Goal: Task Accomplishment & Management: Use online tool/utility

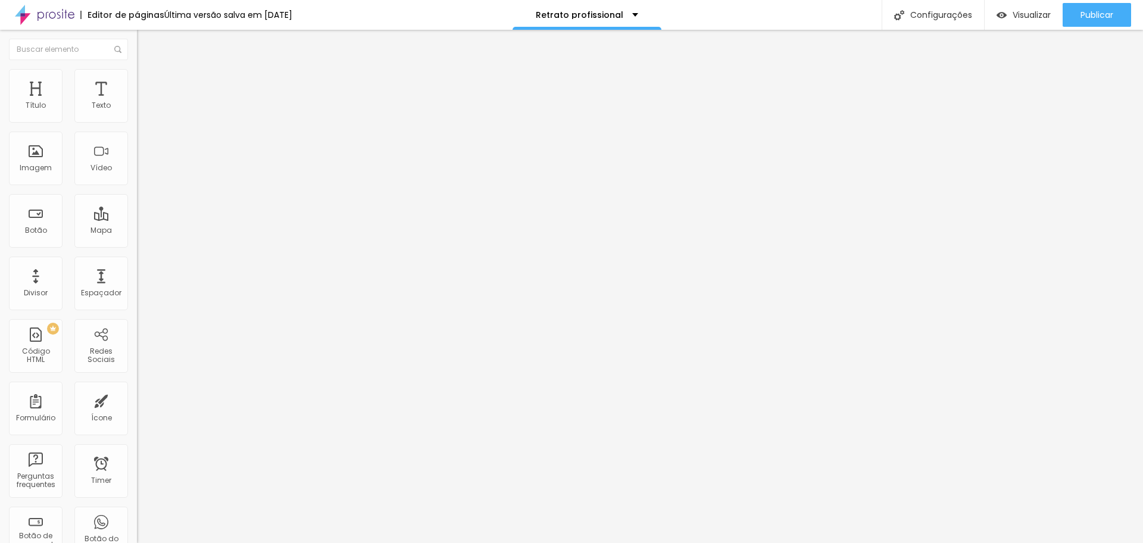
click at [137, 76] on img at bounding box center [142, 74] width 11 height 11
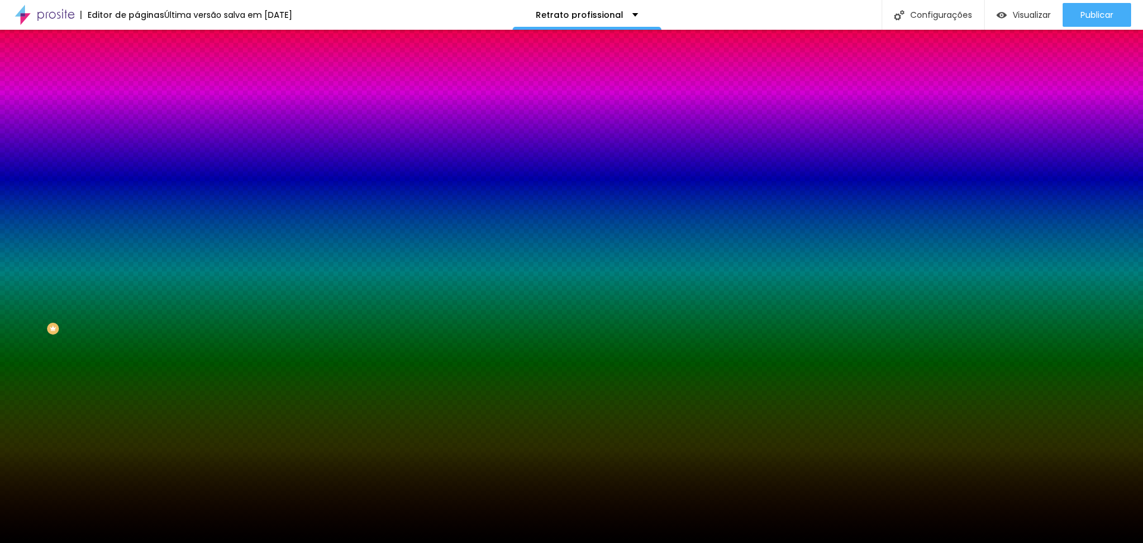
click at [148, 70] on span "Conteúdo" at bounding box center [166, 65] width 37 height 10
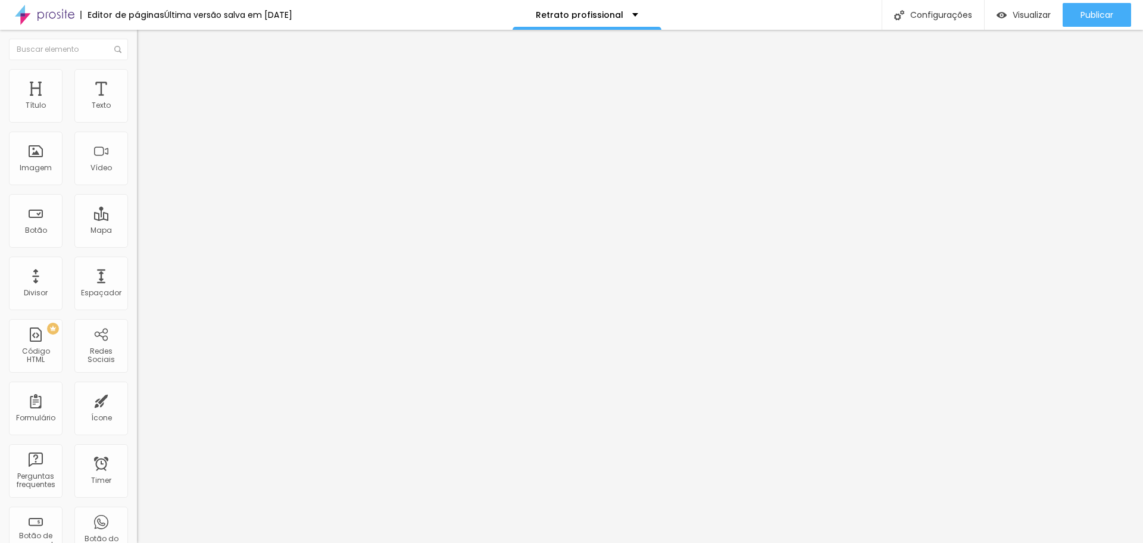
click at [137, 108] on span "Encaixotado" at bounding box center [160, 103] width 46 height 10
click at [137, 79] on li "Estilo" at bounding box center [205, 75] width 137 height 12
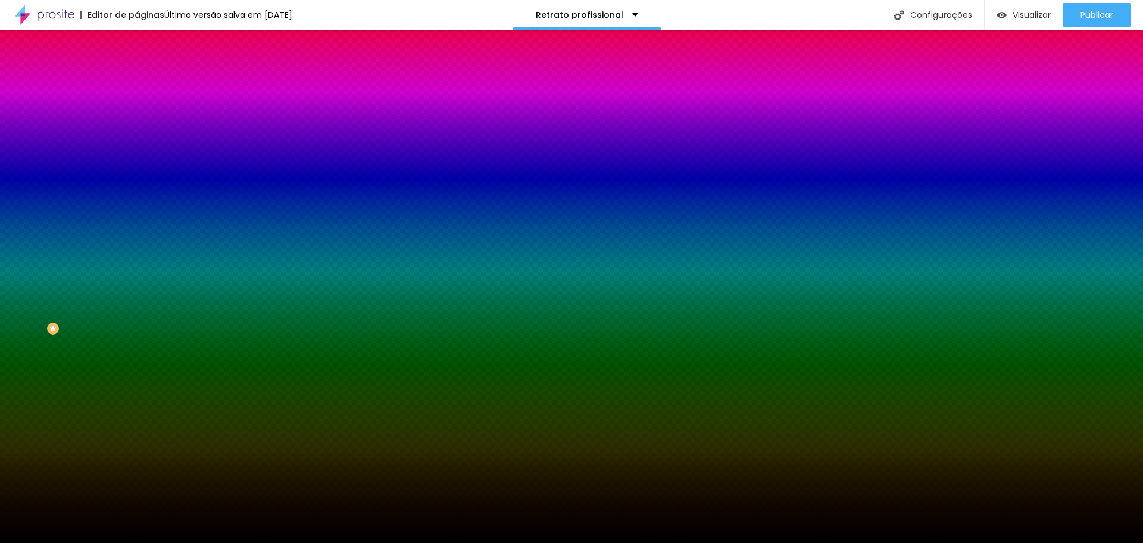
click at [137, 124] on span "Nenhum" at bounding box center [152, 119] width 31 height 10
click at [137, 142] on span "Parallax" at bounding box center [151, 137] width 29 height 10
click at [148, 70] on span "Conteúdo" at bounding box center [166, 65] width 37 height 10
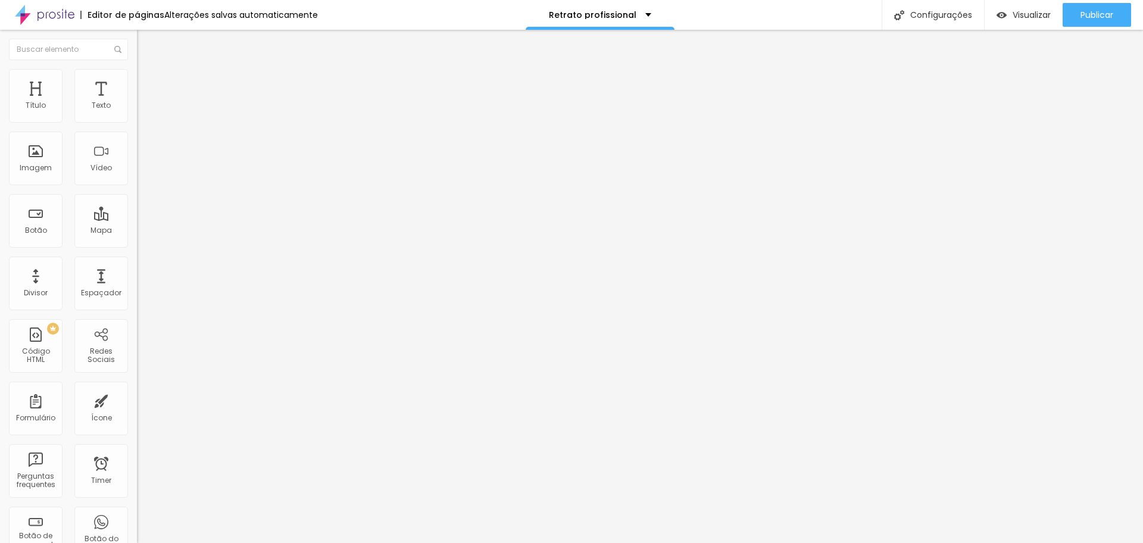
click at [137, 109] on div "Modo Encaixotado Encaixotado Completo" at bounding box center [205, 109] width 137 height 33
click at [137, 108] on span "Encaixotado" at bounding box center [160, 103] width 46 height 10
click at [137, 127] on span "Completo" at bounding box center [155, 122] width 36 height 10
click at [137, 116] on span "Encaixotado" at bounding box center [160, 110] width 46 height 10
click at [137, 81] on img at bounding box center [142, 86] width 11 height 11
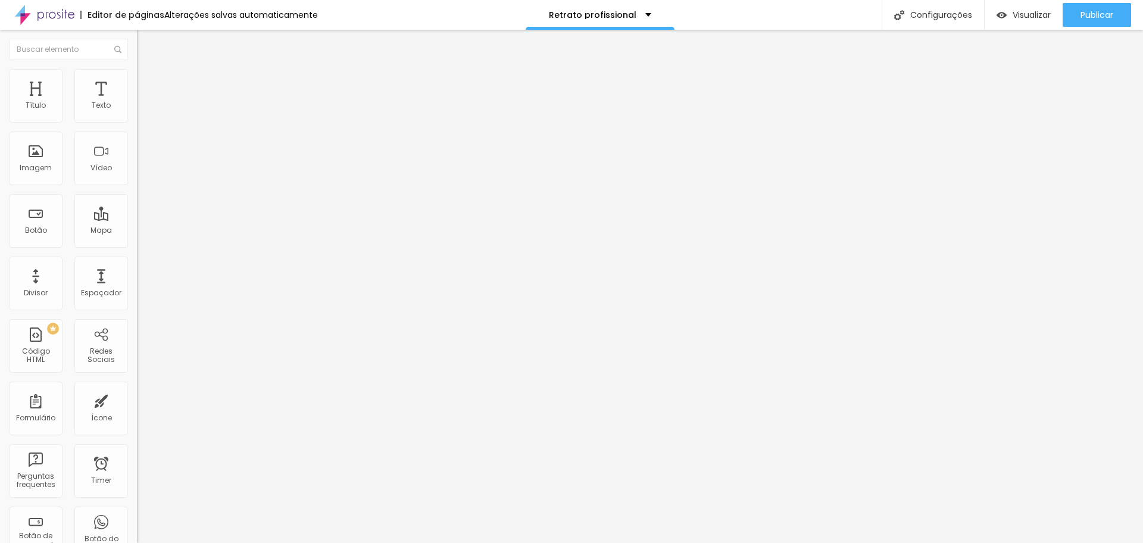
type input "19"
type input "139"
type input "150"
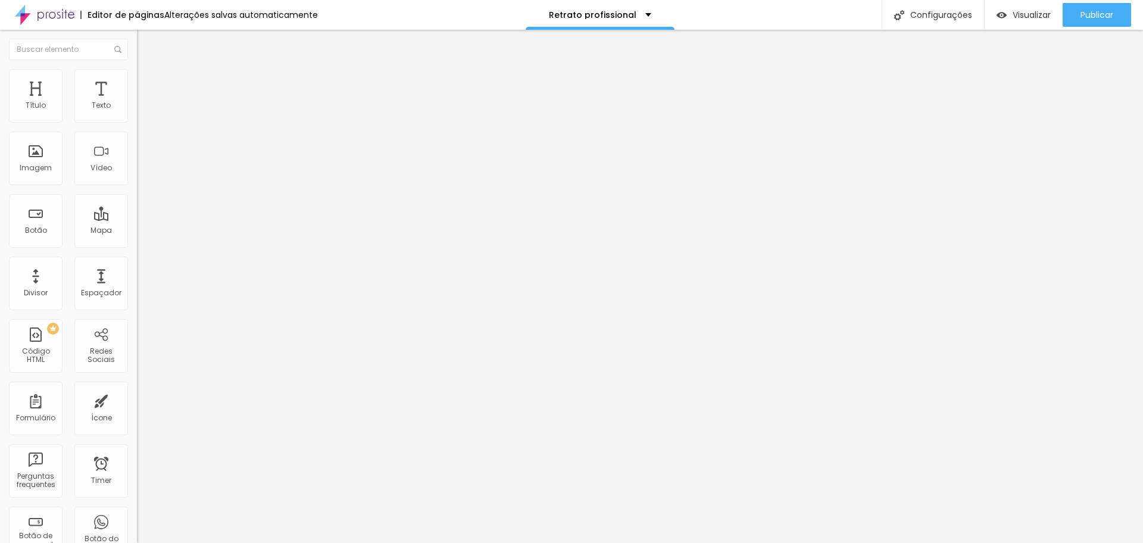
type input "150"
type input "165"
type input "176"
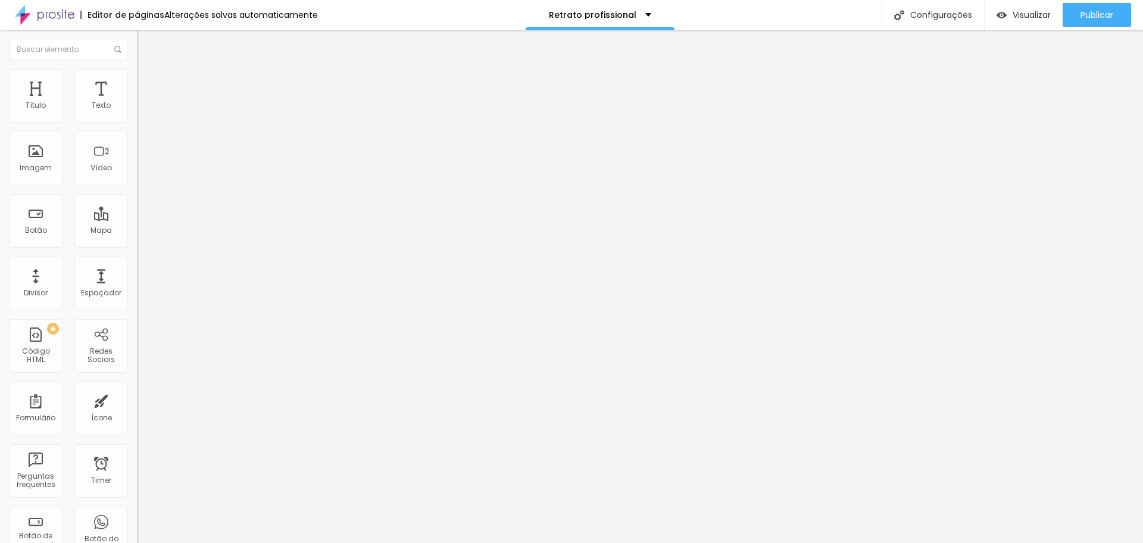
type input "187"
type input "202"
type input "229"
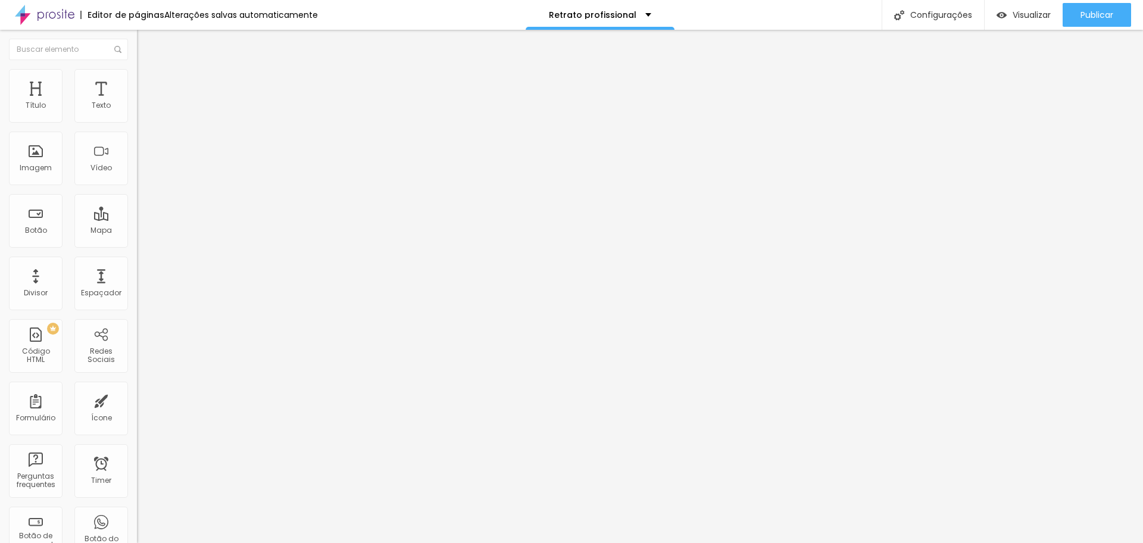
type input "229"
type input "245"
type input "260"
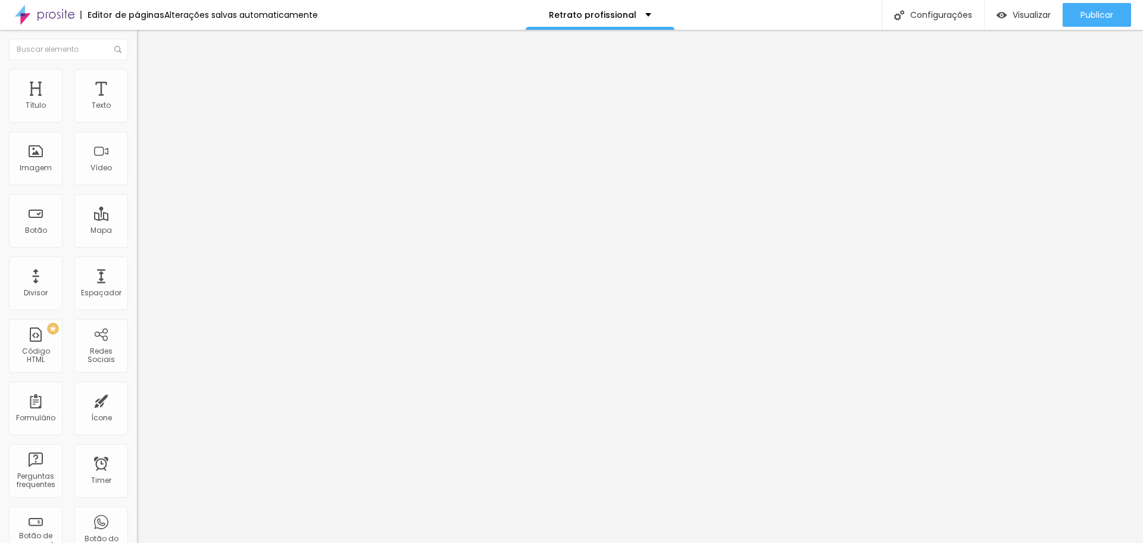
type input "276"
type input "297"
type input "302"
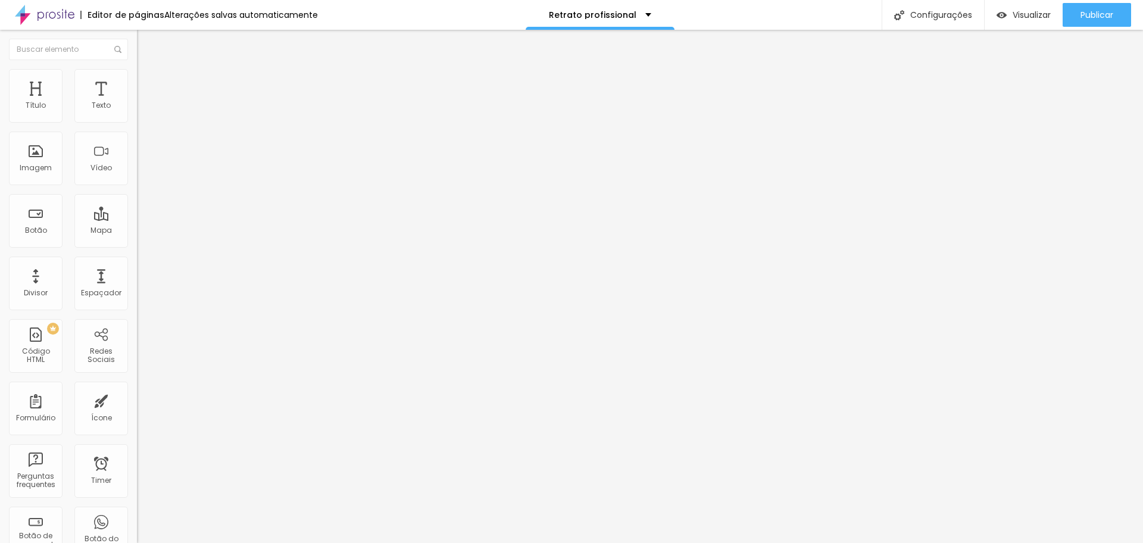
type input "302"
type input "308"
type input "324"
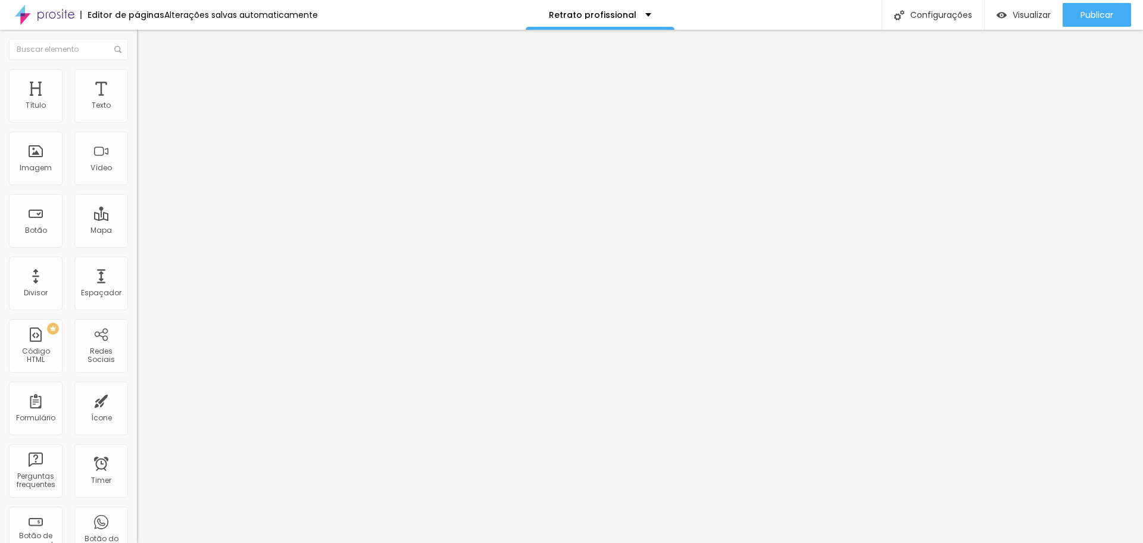
type input "329"
type input "350"
type input "355"
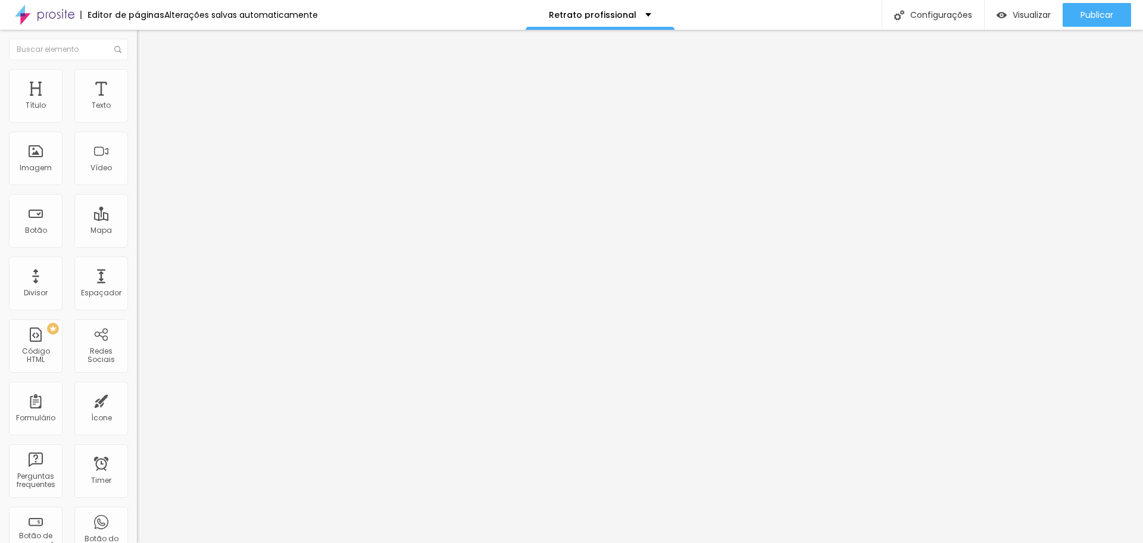
type input "355"
type input "366"
type input "371"
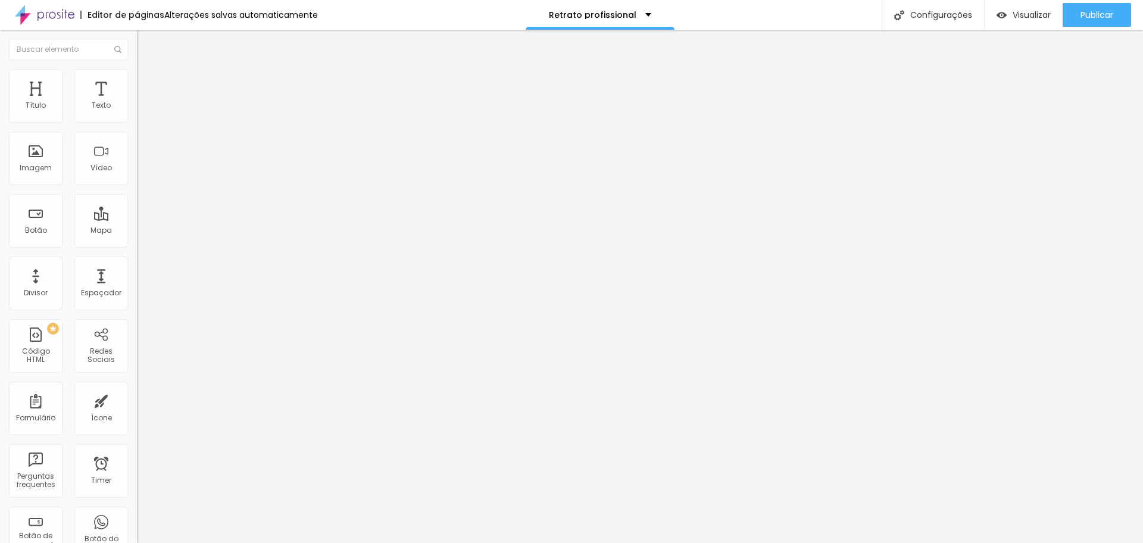
type input "376"
type input "382"
type input "387"
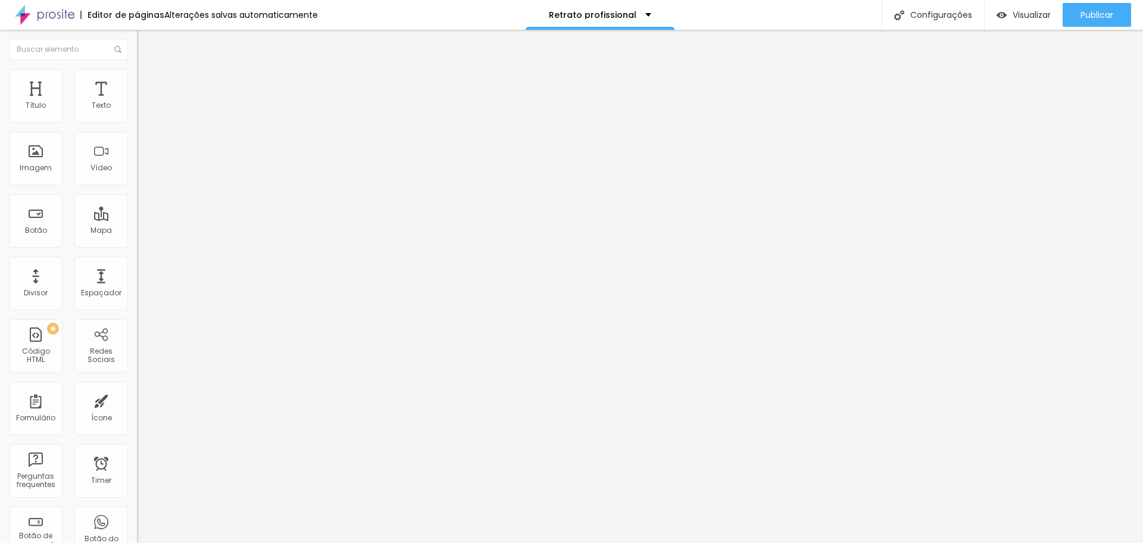
type input "387"
type input "392"
type input "397"
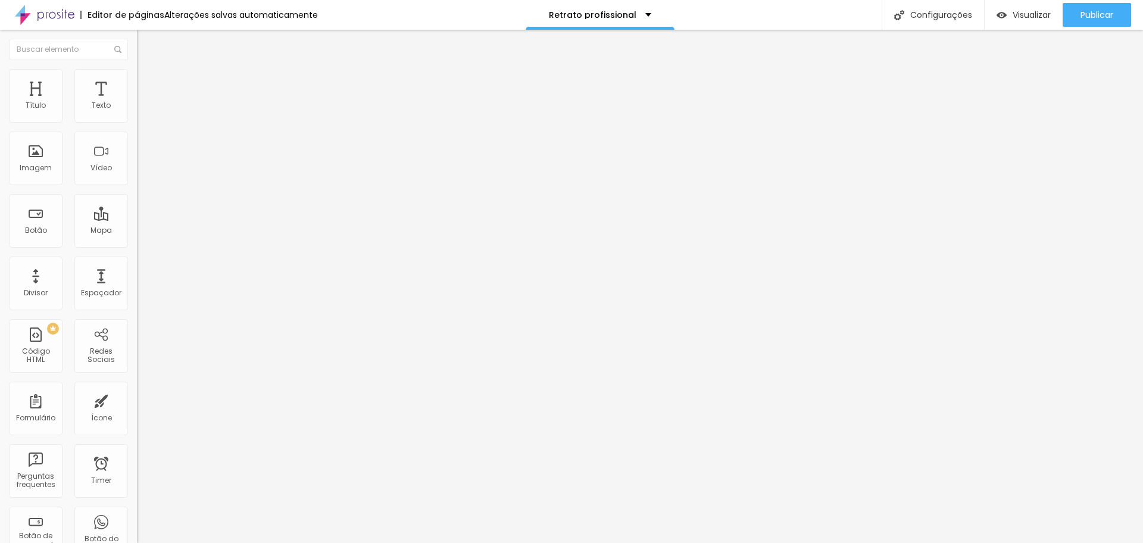
type input "408"
type input "429"
type input "445"
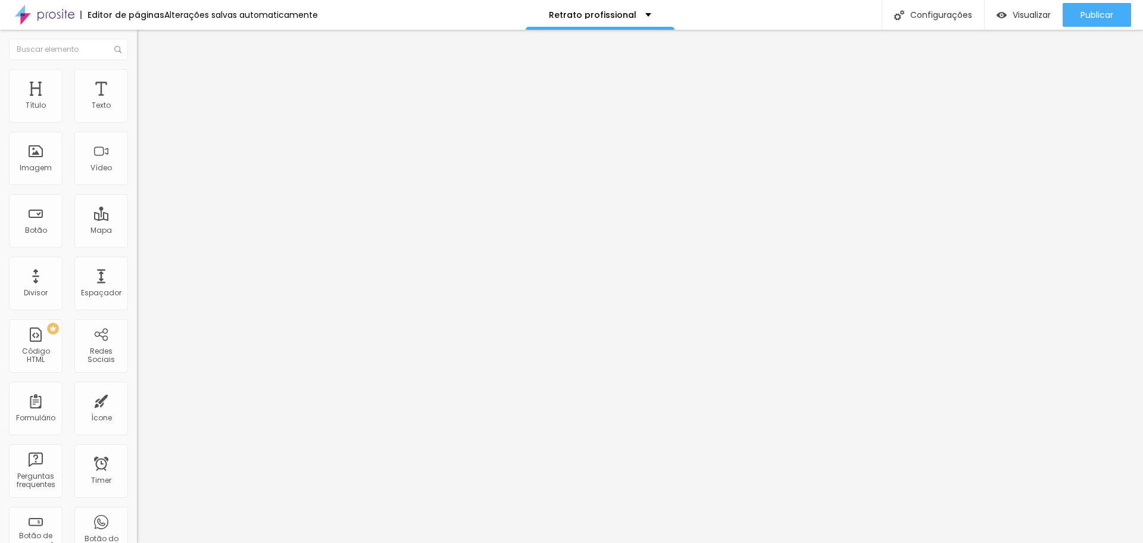
type input "445"
type input "476"
type input "487"
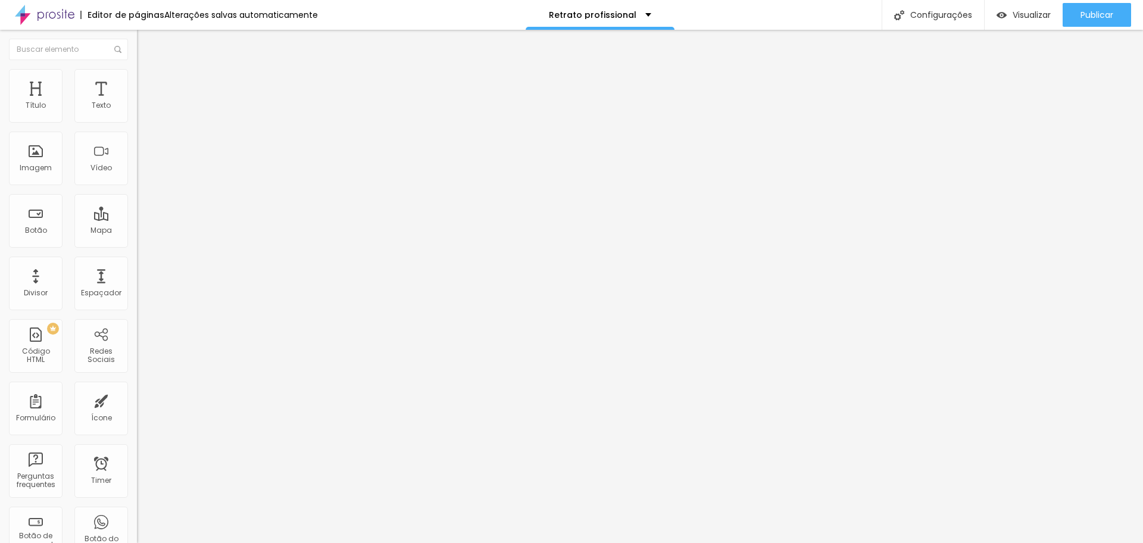
type input "500"
drag, startPoint x: 28, startPoint y: 141, endPoint x: 114, endPoint y: 145, distance: 85.8
type input "500"
click at [137, 399] on input "range" at bounding box center [175, 404] width 77 height 10
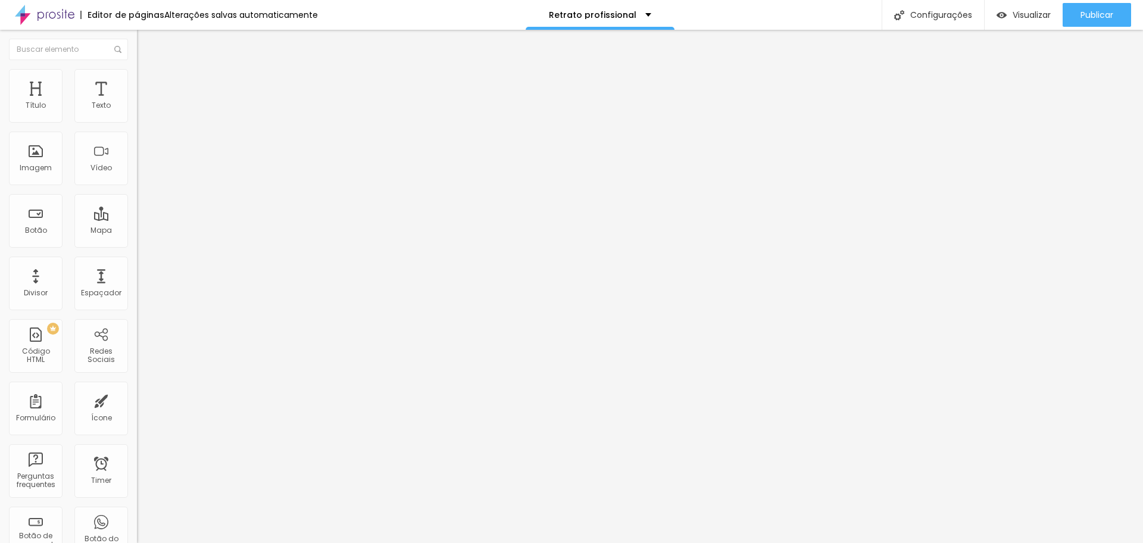
click at [146, 39] on img "button" at bounding box center [151, 44] width 10 height 10
click at [1086, 14] on span "Publicar" at bounding box center [1097, 15] width 33 height 10
click at [146, 42] on img "button" at bounding box center [151, 44] width 10 height 10
click at [1089, 11] on span "Publicar" at bounding box center [1097, 15] width 33 height 10
click at [137, 108] on span "Encaixotado" at bounding box center [160, 103] width 46 height 10
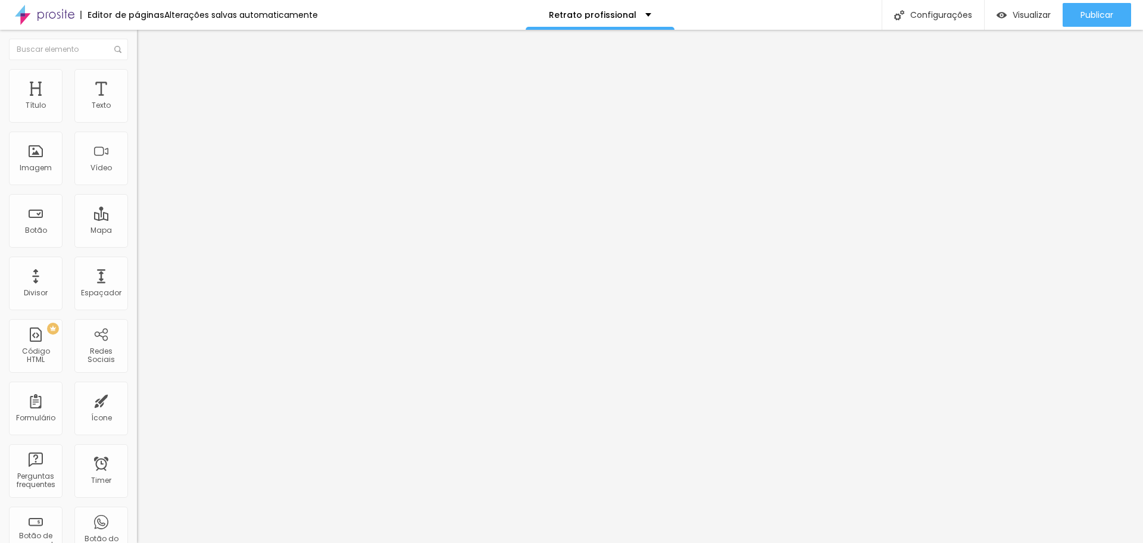
click at [137, 127] on span "Completo" at bounding box center [155, 122] width 36 height 10
click at [1103, 13] on span "Publicar" at bounding box center [1097, 15] width 33 height 10
click at [148, 82] on span "Estilo" at bounding box center [157, 77] width 18 height 10
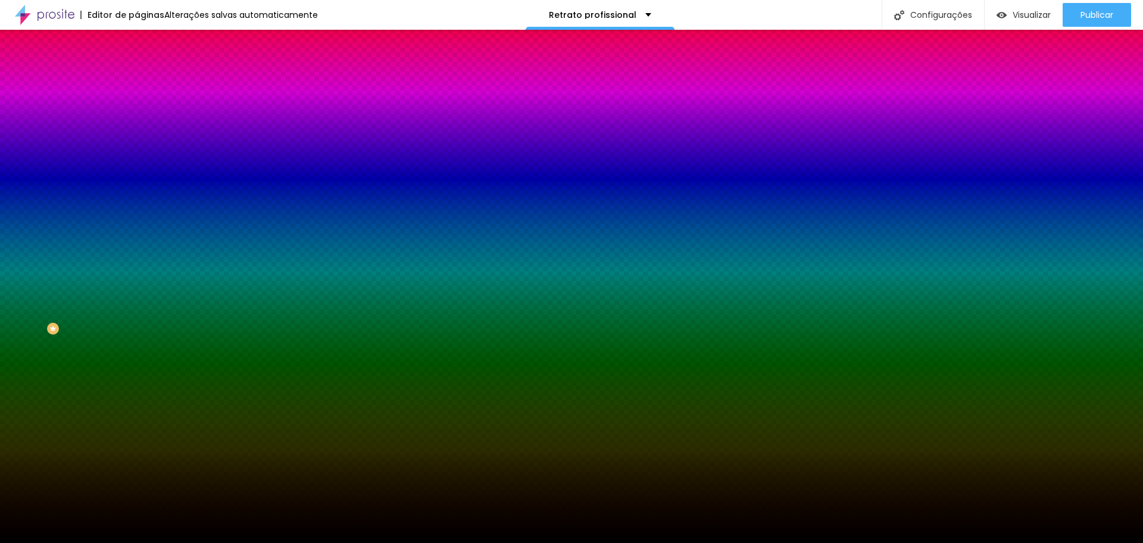
click at [137, 81] on li "Avançado" at bounding box center [205, 87] width 137 height 12
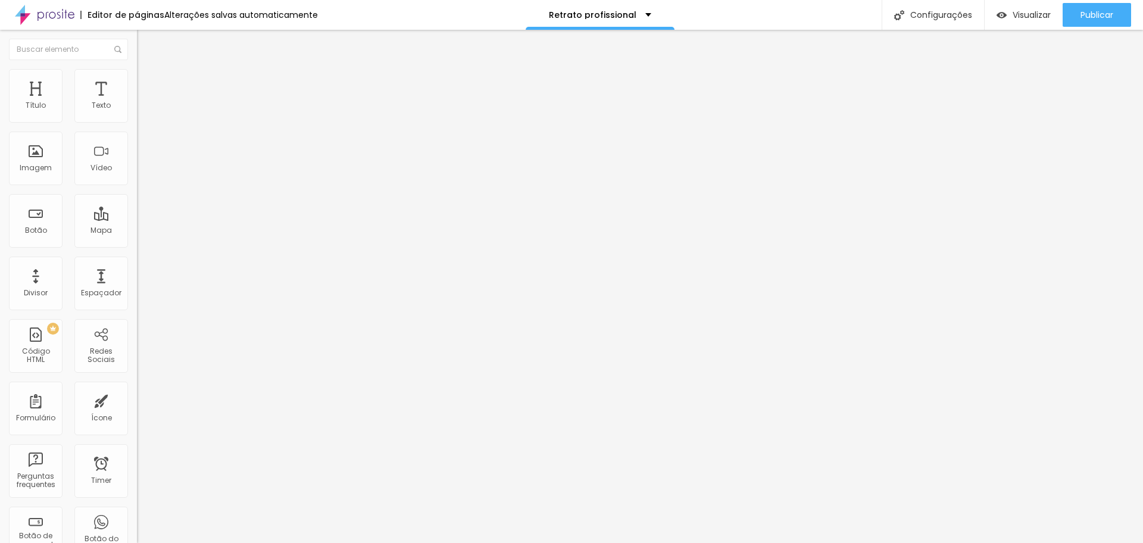
type input "392"
type input "102"
type input "86"
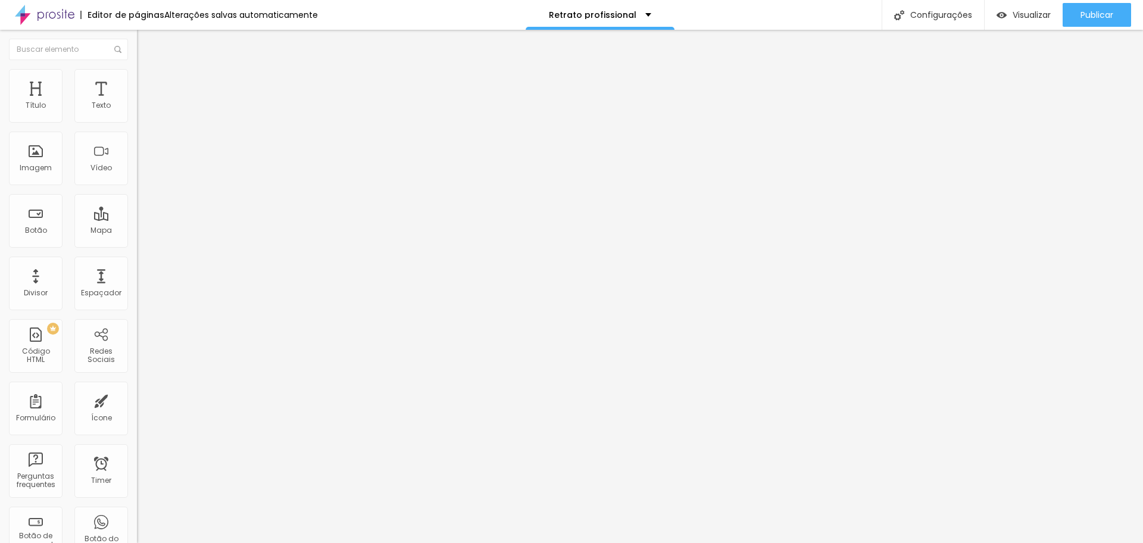
type input "86"
type input "71"
type input "55"
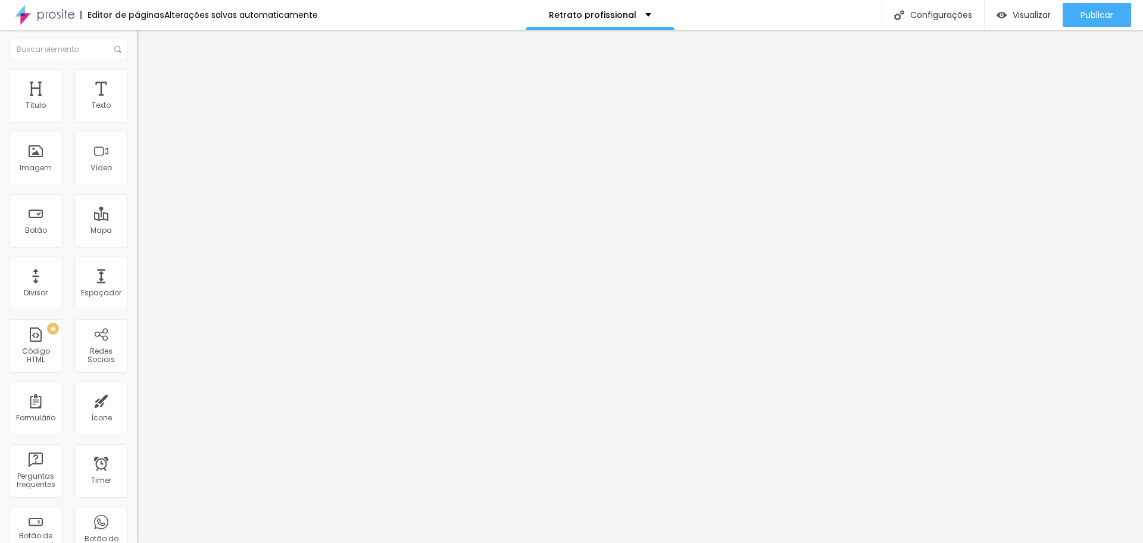
type input "23"
type input "0"
drag, startPoint x: 80, startPoint y: 140, endPoint x: 0, endPoint y: 140, distance: 80.4
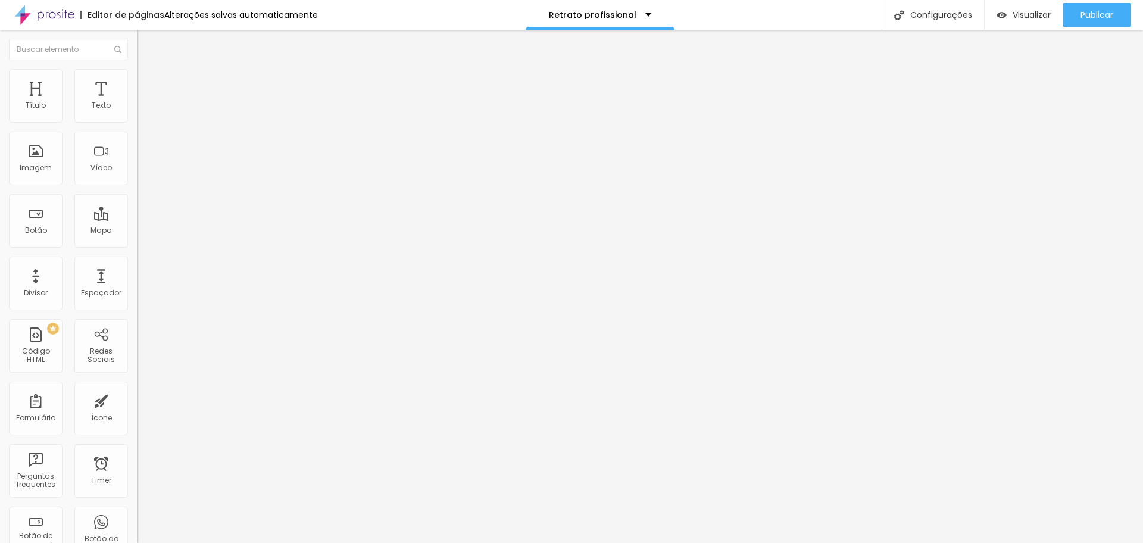
click at [137, 399] on input "range" at bounding box center [175, 404] width 77 height 10
type input "2"
type input "55"
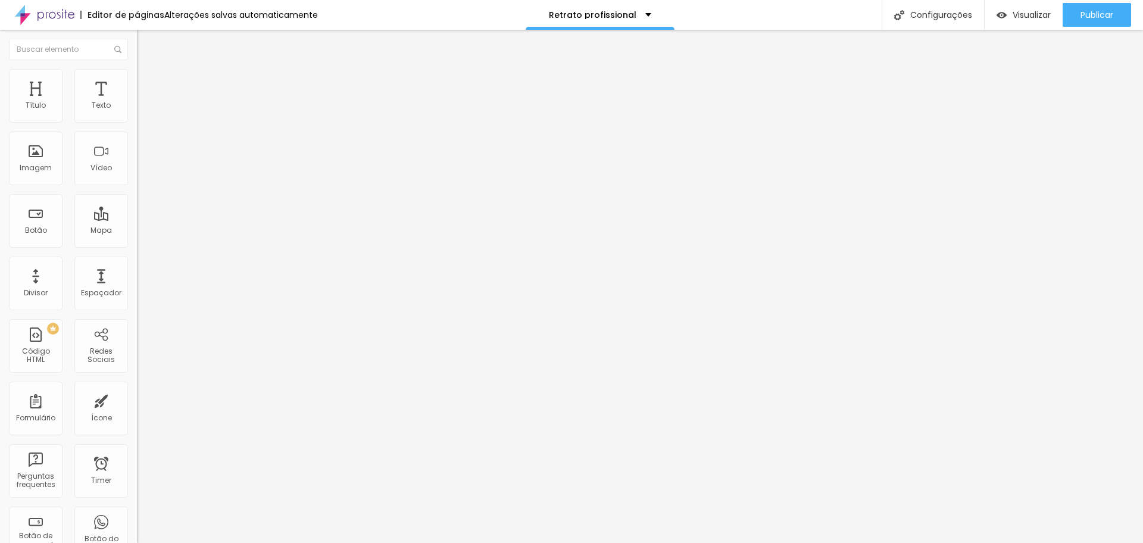
type input "92"
type input "102"
type input "113"
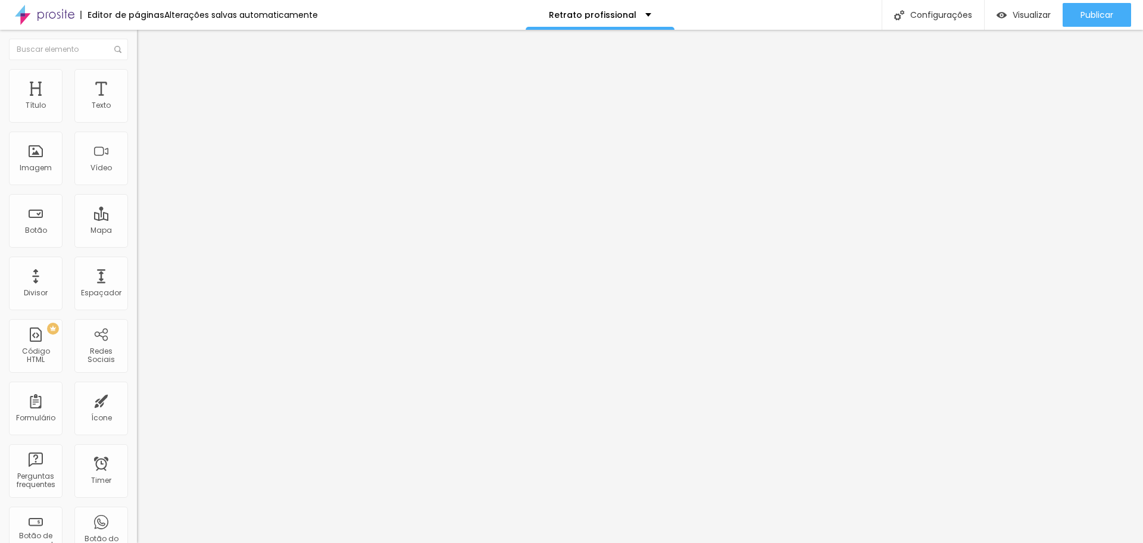
type input "113"
type input "134"
type input "139"
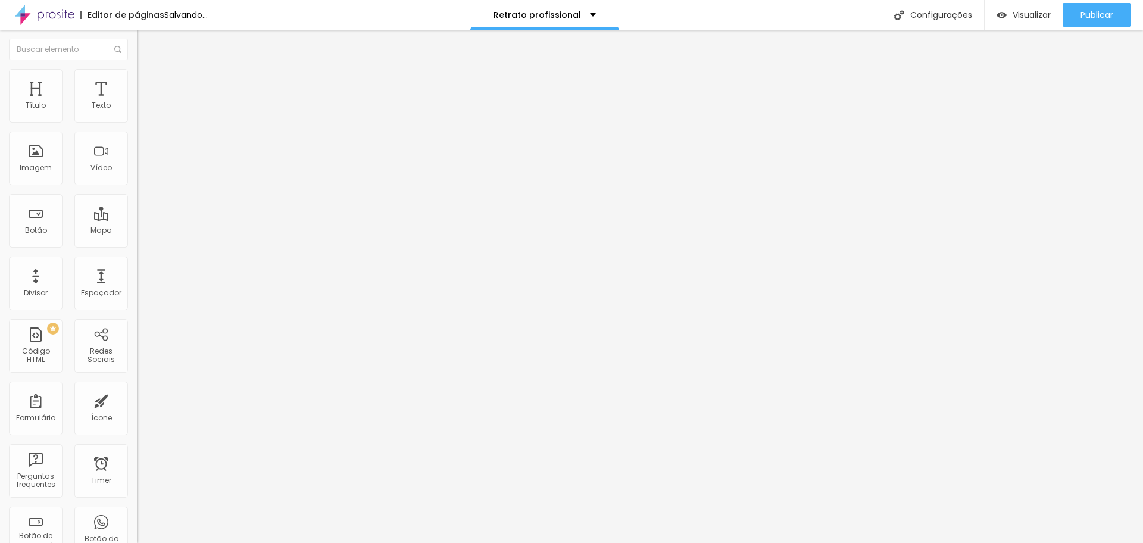
drag, startPoint x: 24, startPoint y: 141, endPoint x: 42, endPoint y: 141, distance: 17.9
type input "139"
click at [137, 399] on input "range" at bounding box center [175, 404] width 77 height 10
click at [137, 68] on img at bounding box center [142, 62] width 11 height 11
click at [137, 108] on span "Completo" at bounding box center [155, 103] width 36 height 10
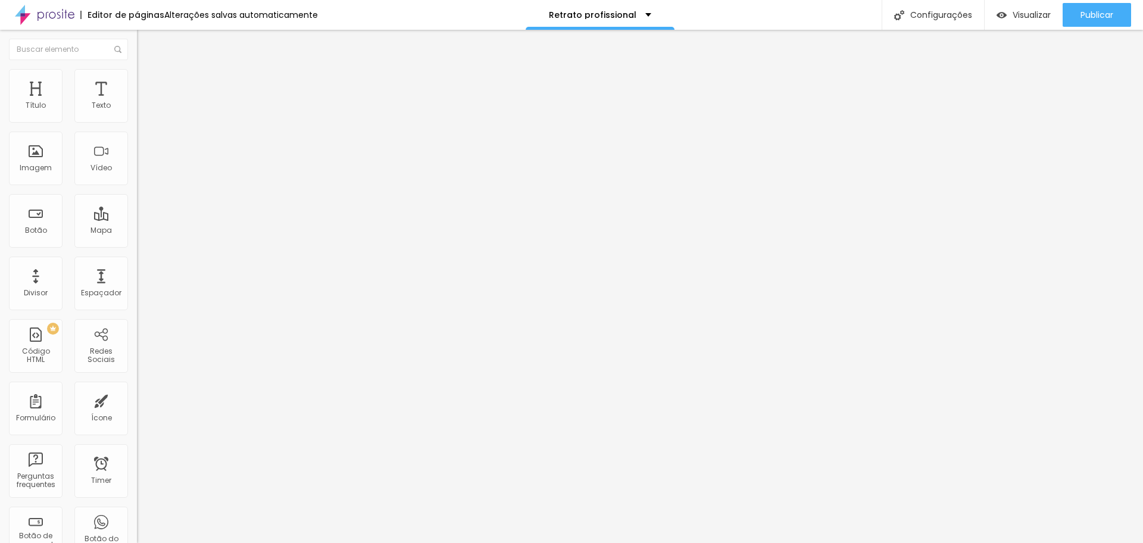
click at [137, 116] on span "Encaixotado" at bounding box center [160, 110] width 46 height 10
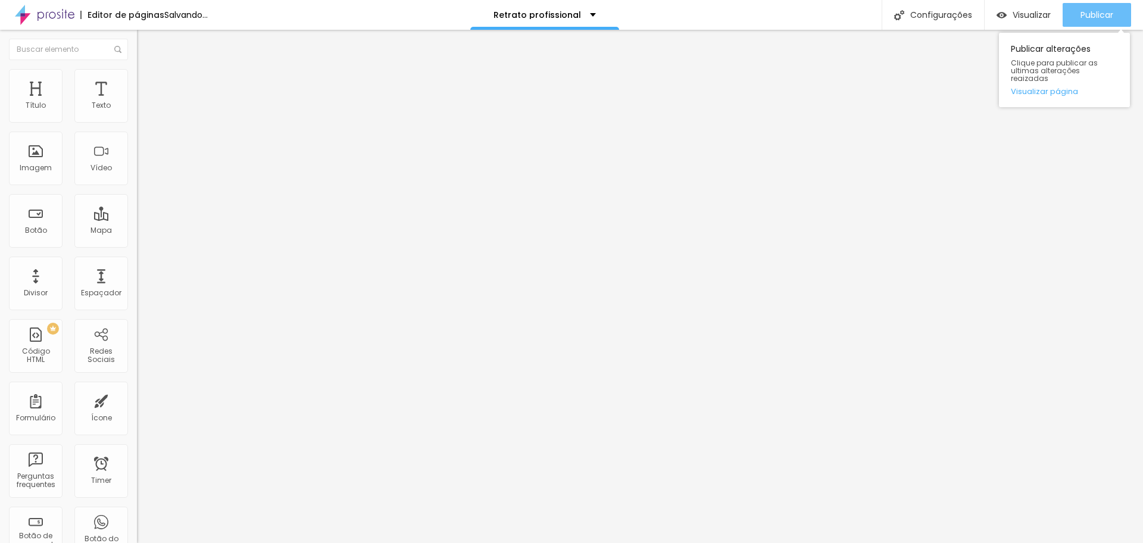
click at [1089, 16] on span "Publicar" at bounding box center [1097, 15] width 33 height 10
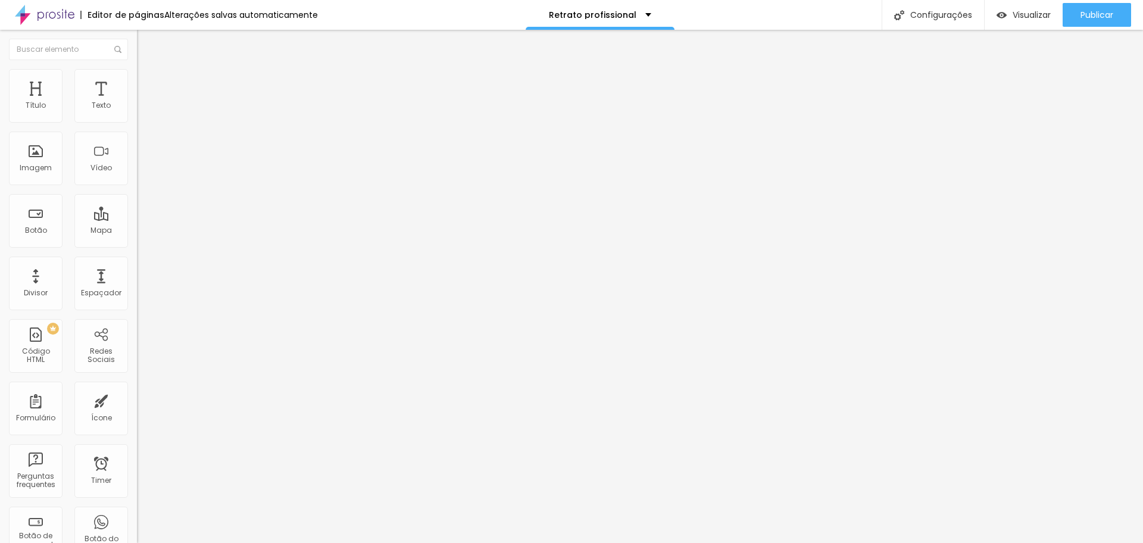
click at [137, 81] on img at bounding box center [142, 86] width 11 height 11
type input "97"
type input "86"
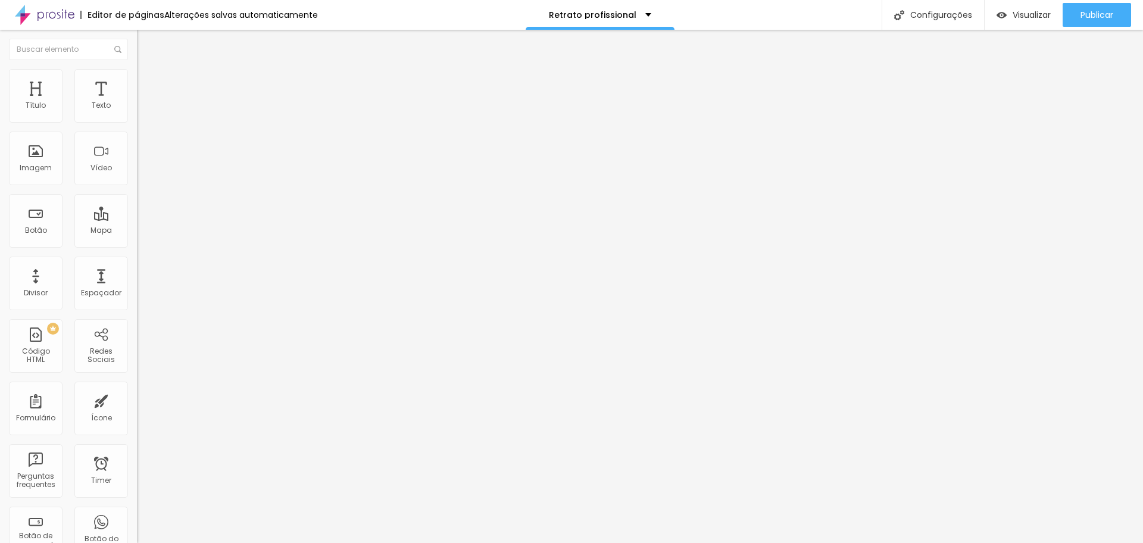
type input "76"
type input "65"
type input "55"
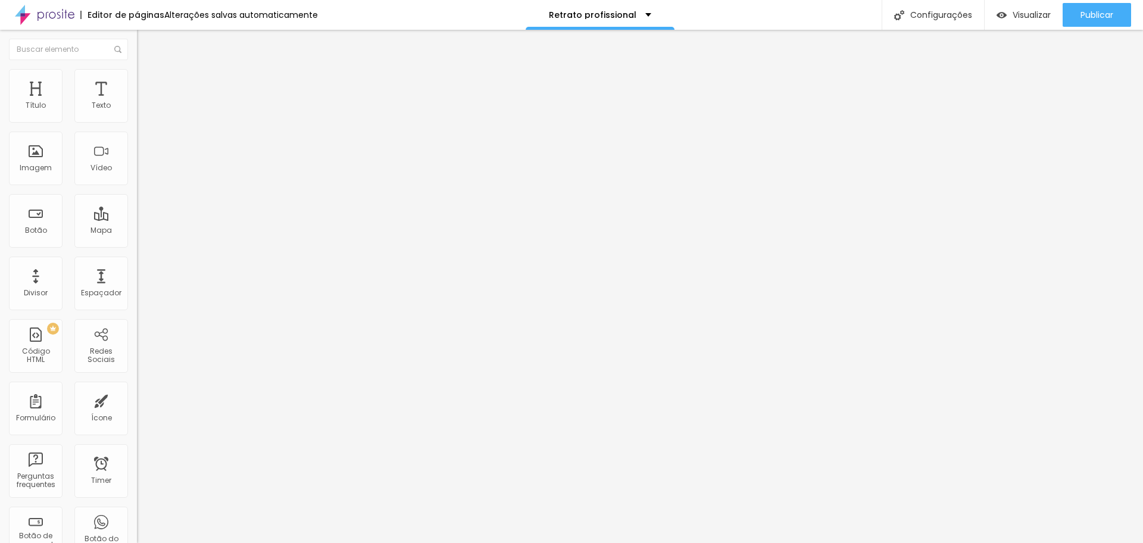
type input "55"
type input "44"
type input "34"
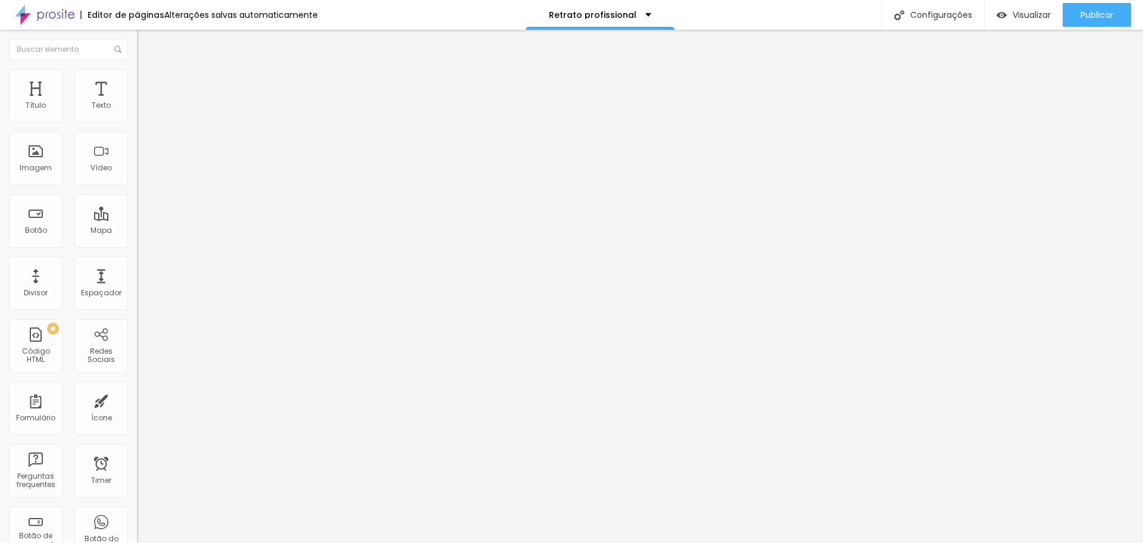
type input "28"
type input "23"
type input "18"
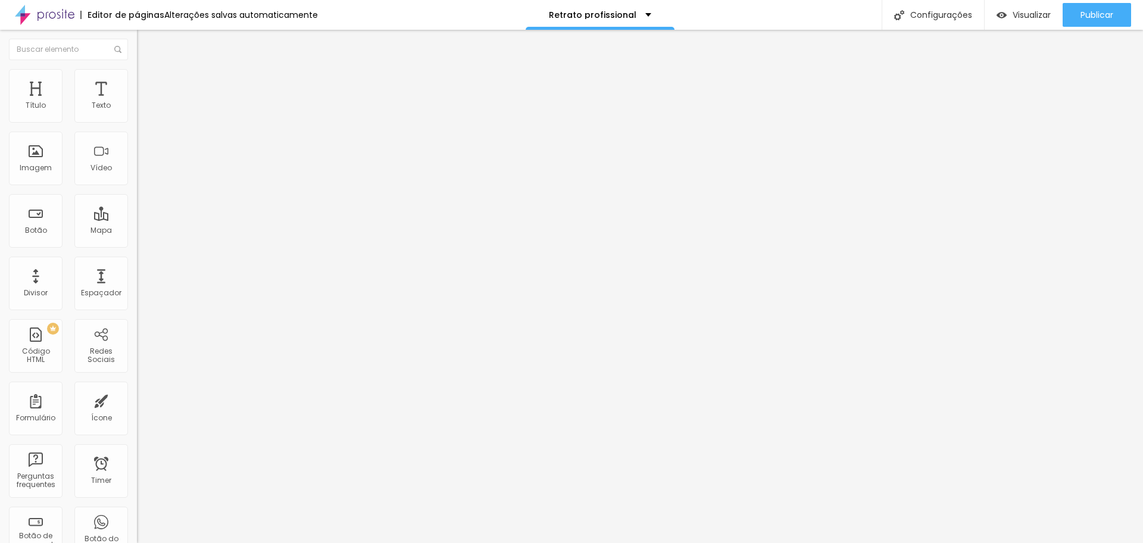
type input "18"
type input "50"
type input "55"
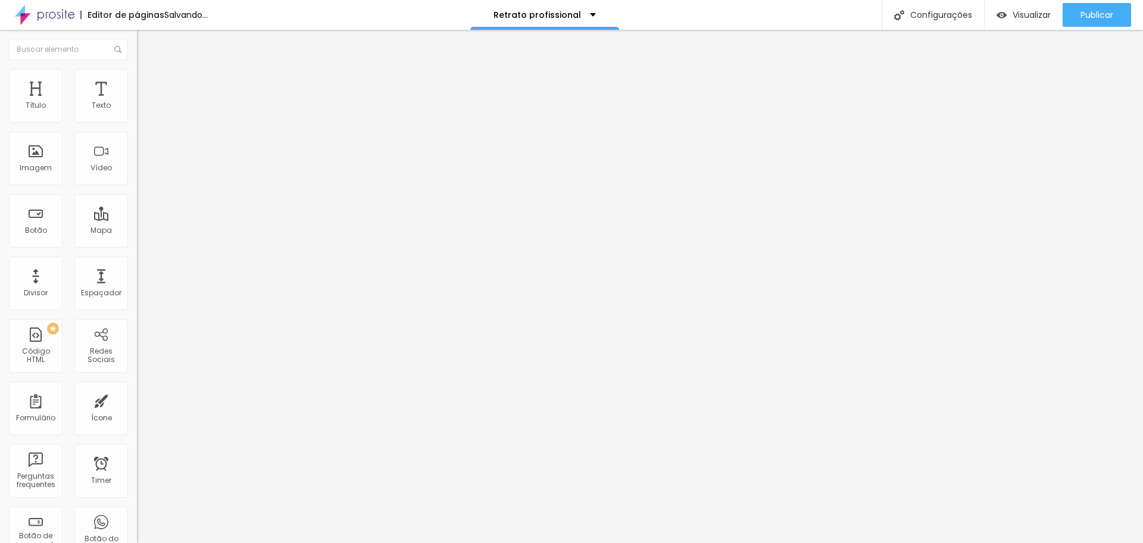
type input "65"
type input "81"
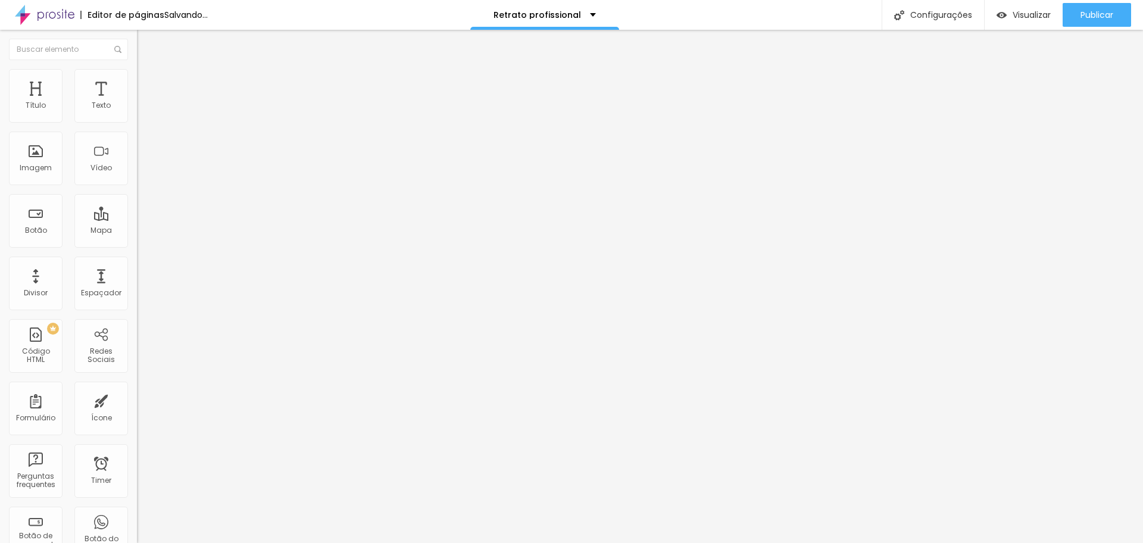
click at [137, 399] on input "range" at bounding box center [175, 404] width 77 height 10
click at [148, 70] on span "Conteúdo" at bounding box center [166, 65] width 37 height 10
click at [137, 108] on span "Encaixotado" at bounding box center [160, 103] width 46 height 10
click at [137, 127] on span "Completo" at bounding box center [155, 122] width 36 height 10
click at [137, 116] on span "Encaixotado" at bounding box center [160, 110] width 46 height 10
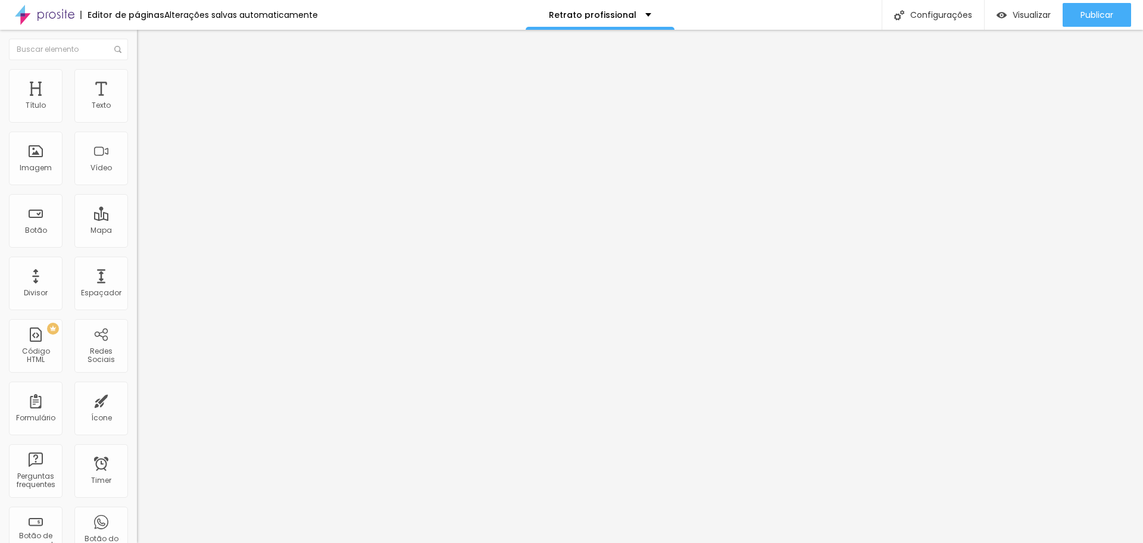
click at [148, 82] on span "Estilo" at bounding box center [157, 77] width 18 height 10
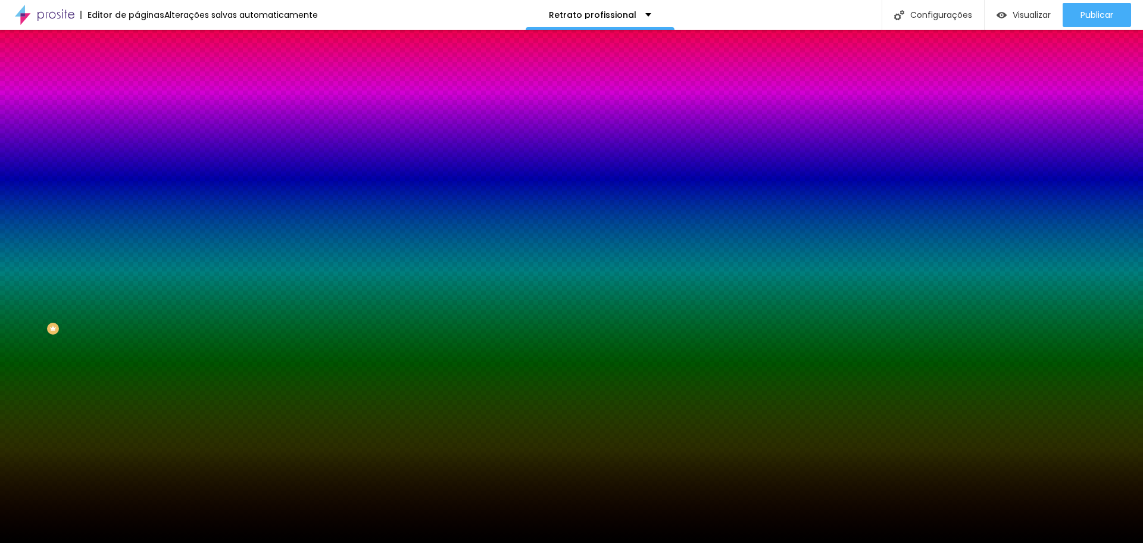
click at [137, 124] on span "Parallax" at bounding box center [151, 119] width 29 height 10
click at [137, 131] on span "Nenhum" at bounding box center [152, 126] width 31 height 10
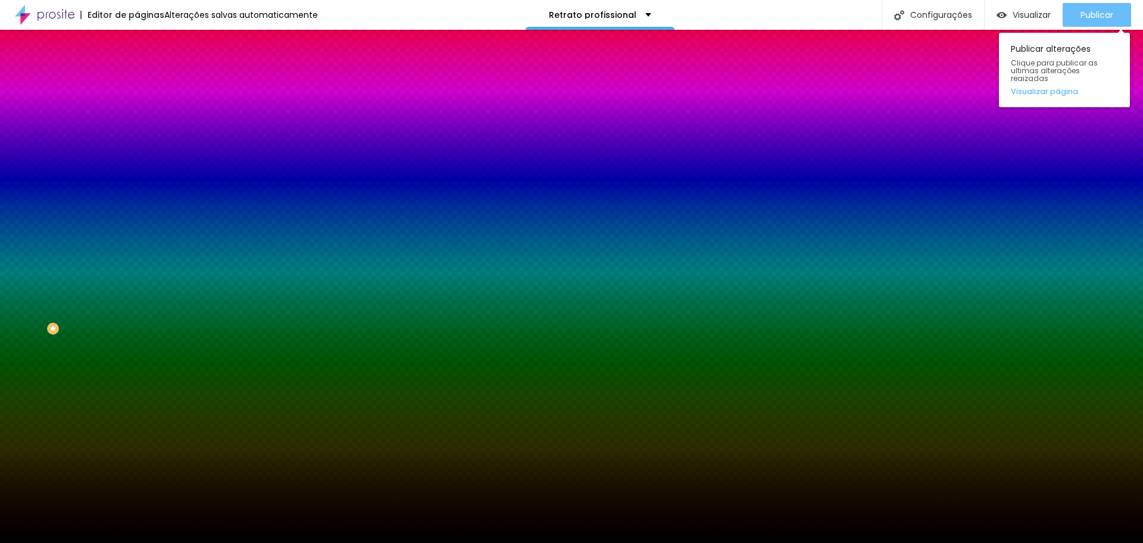
click at [1112, 17] on span "Publicar" at bounding box center [1097, 15] width 33 height 10
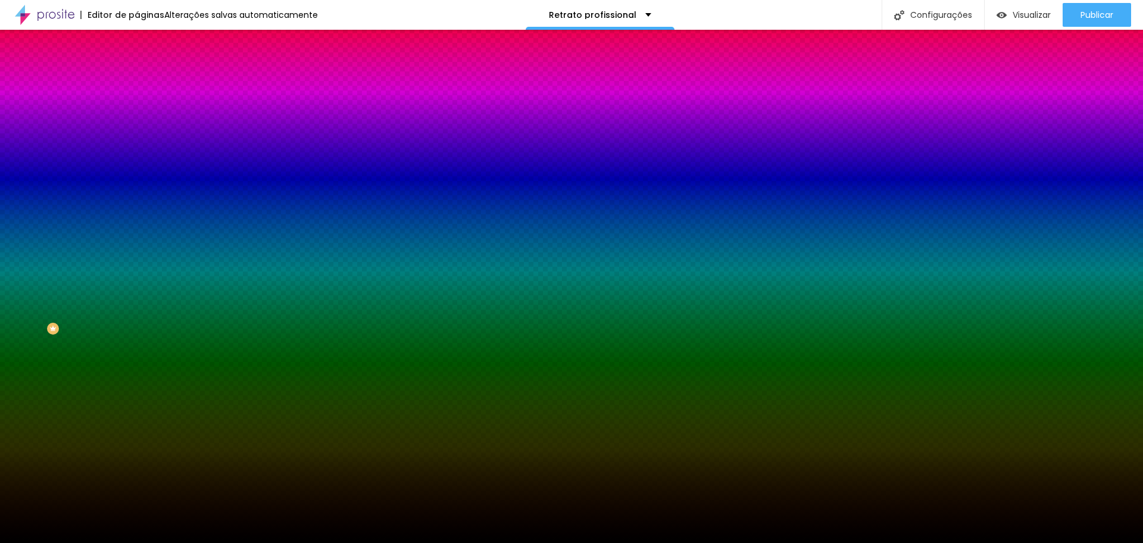
click at [137, 81] on li "Avançado" at bounding box center [205, 87] width 137 height 12
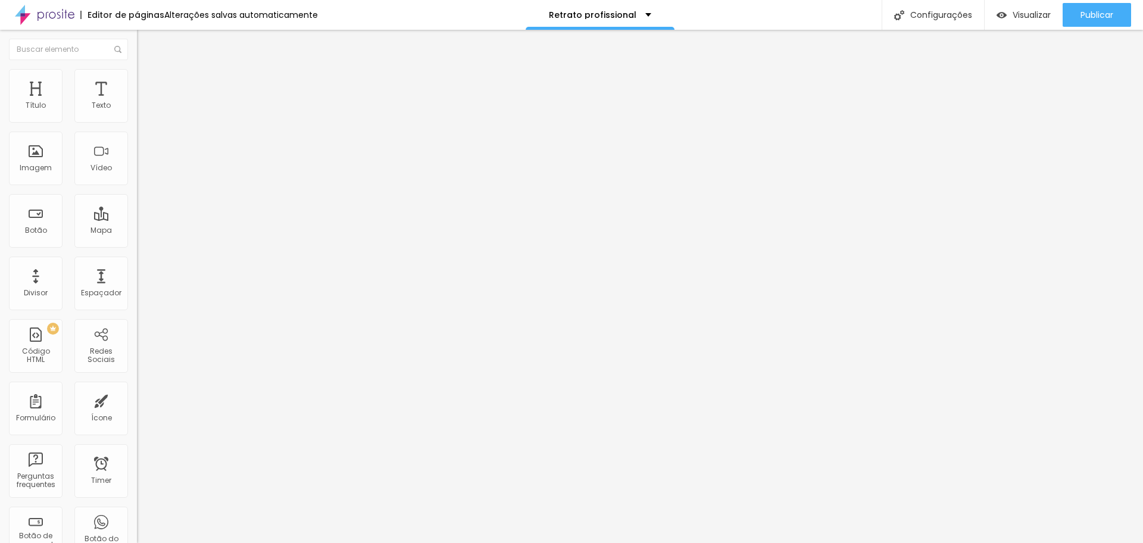
type input "86"
type input "81"
type input "71"
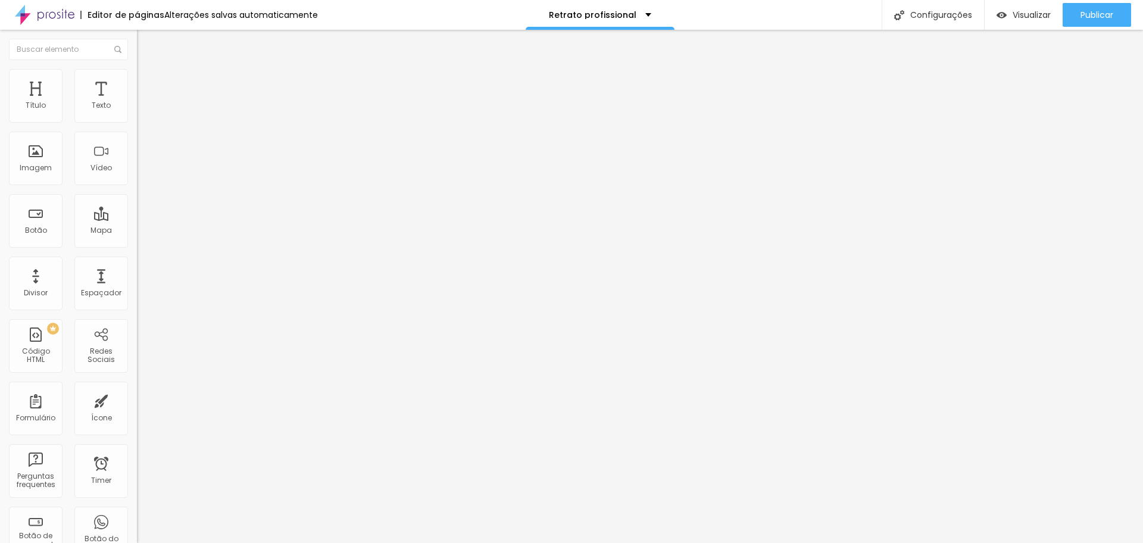
type input "71"
type input "65"
type input "60"
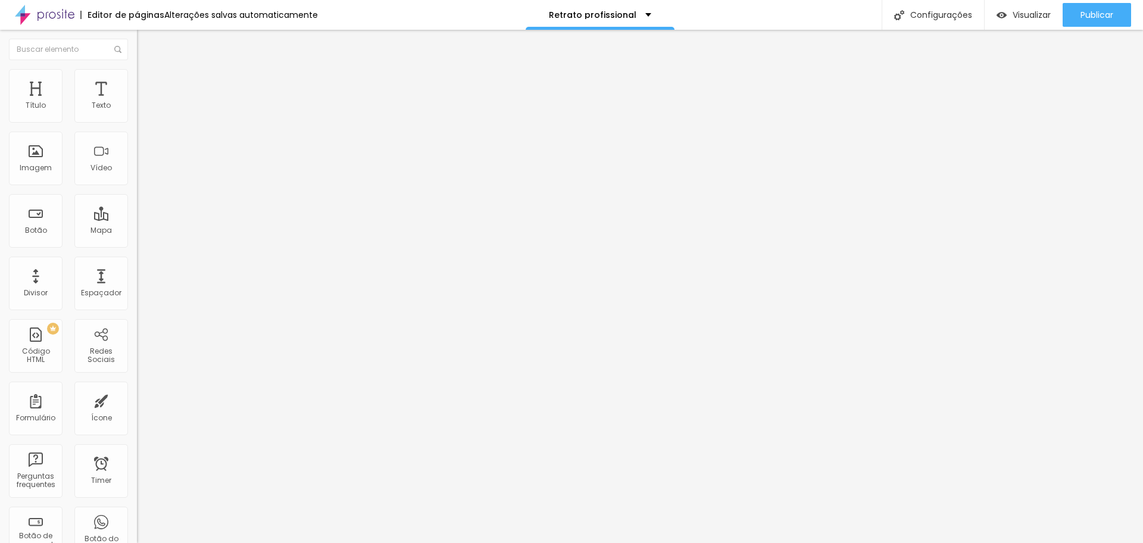
type input "50"
type input "44"
type input "39"
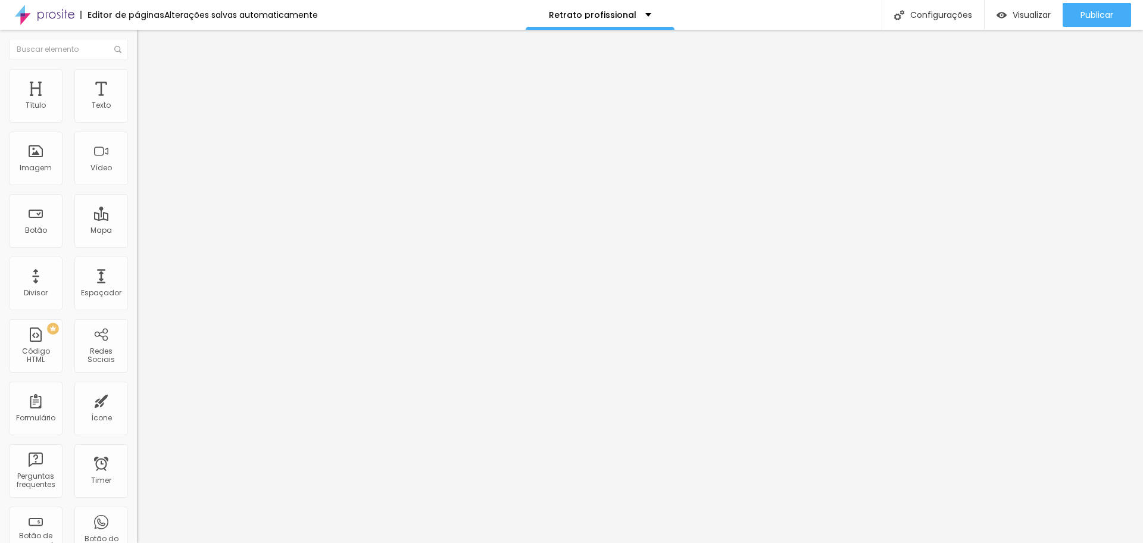
type input "39"
type input "34"
type input "28"
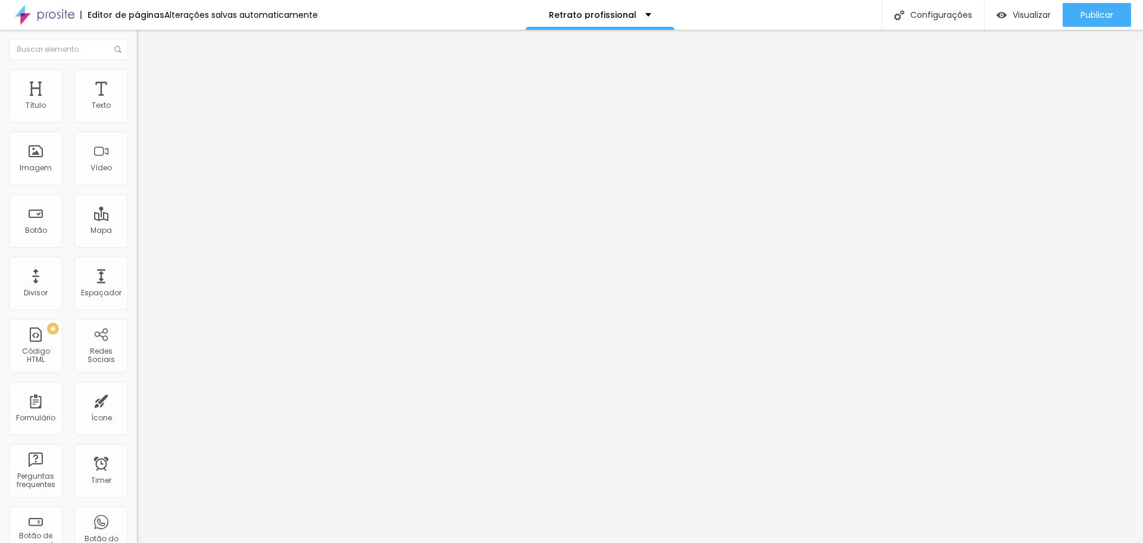
type input "13"
type input "7"
type input "2"
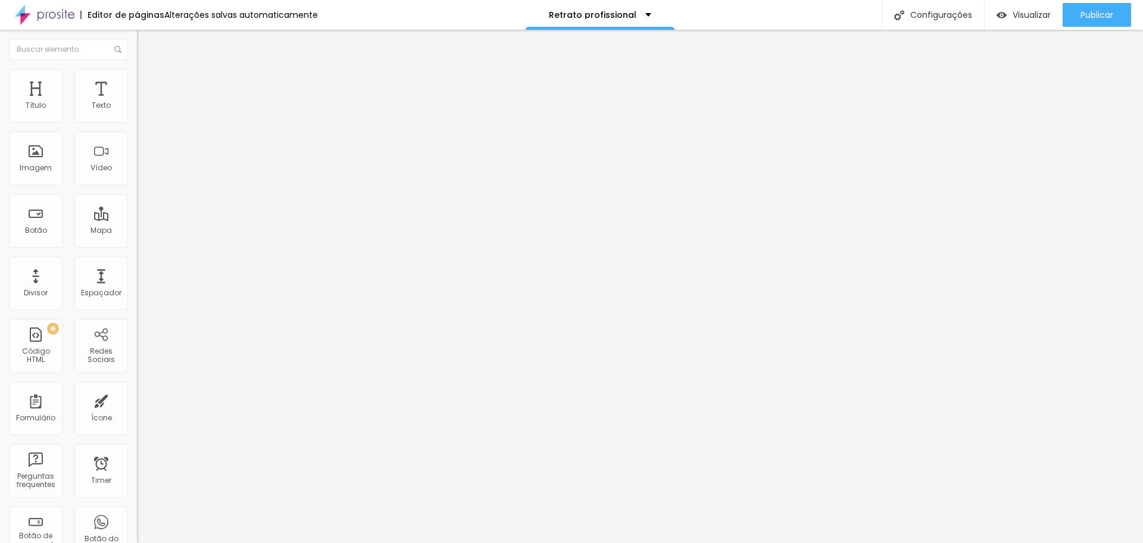
type input "2"
type input "0"
type input "2"
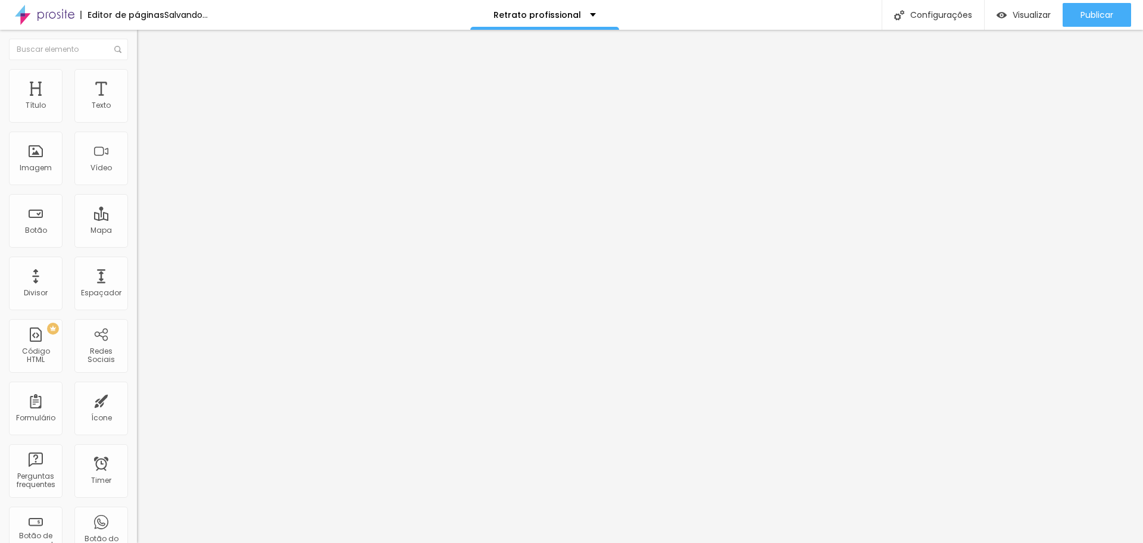
type input "7"
drag, startPoint x: 37, startPoint y: 138, endPoint x: 27, endPoint y: 139, distance: 9.7
type input "7"
click at [137, 399] on input "range" at bounding box center [175, 404] width 77 height 10
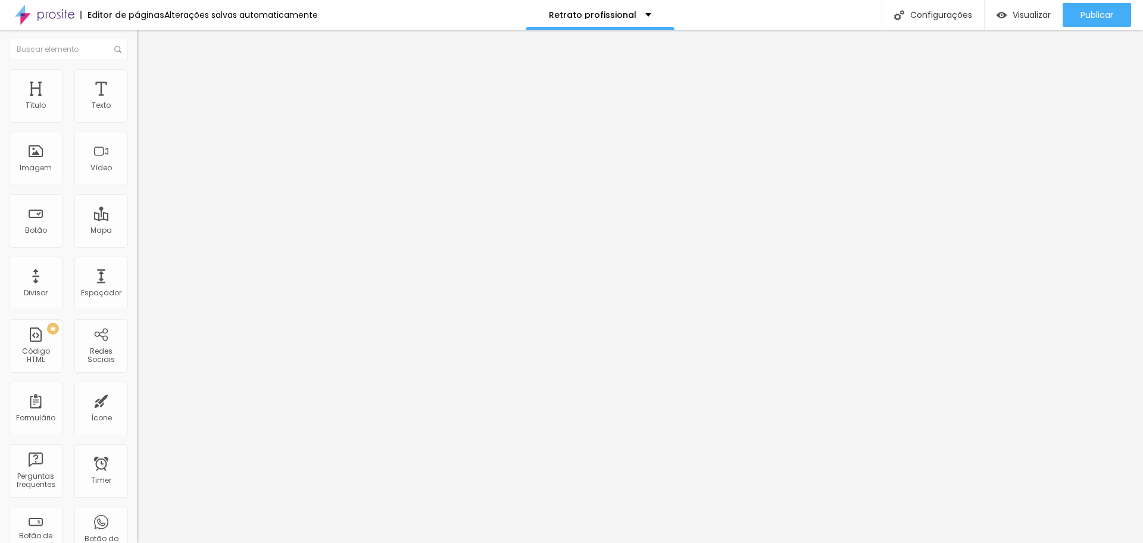
click at [137, 231] on input "range" at bounding box center [175, 236] width 77 height 10
type input "25"
type input "5"
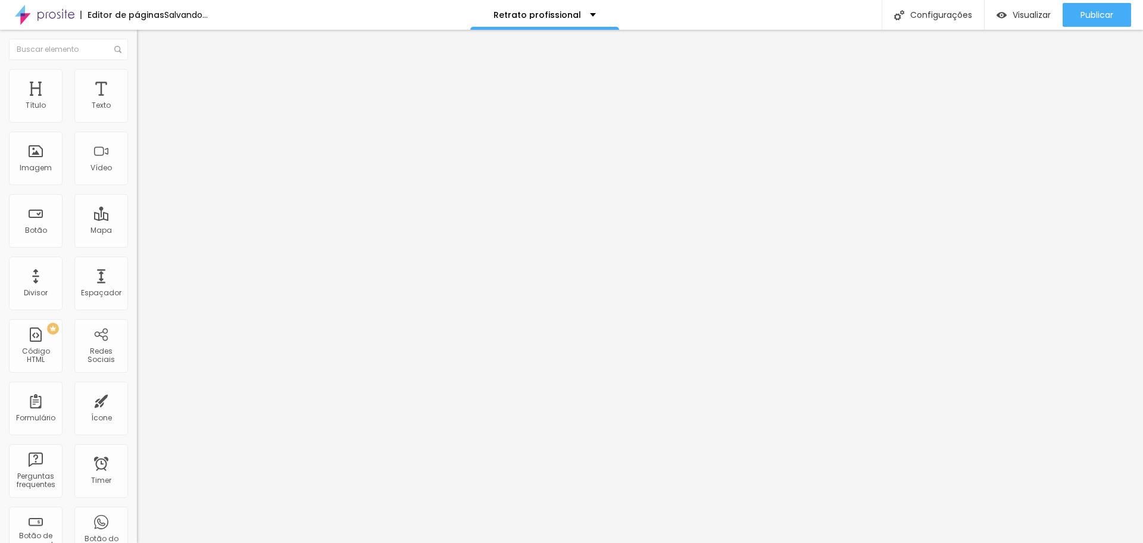
type input "0"
type input "30"
drag, startPoint x: 94, startPoint y: 117, endPoint x: 179, endPoint y: 126, distance: 85.5
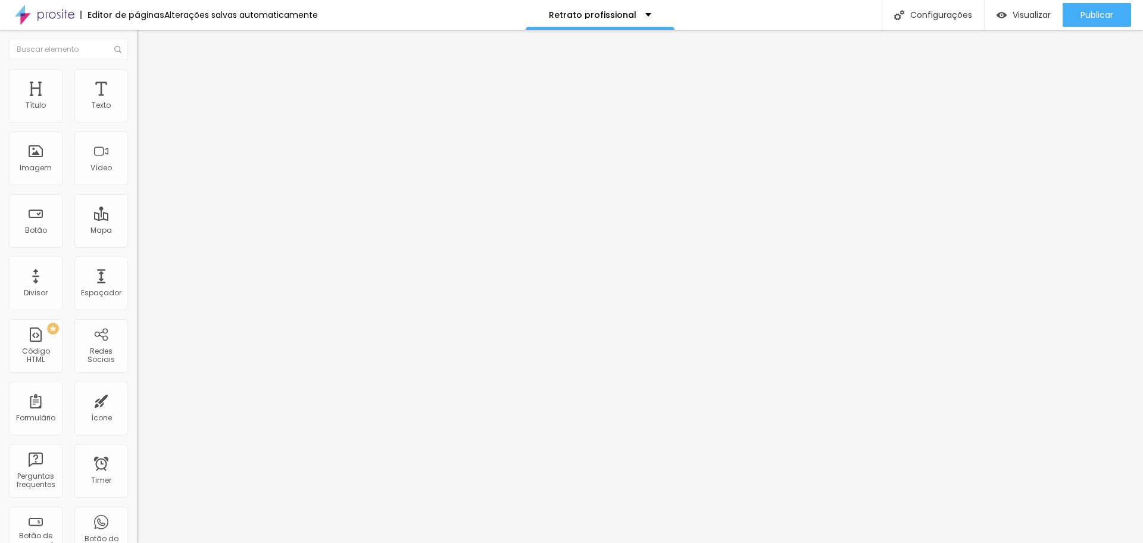
click at [179, 231] on input "range" at bounding box center [175, 236] width 77 height 10
click at [148, 82] on span "Estilo" at bounding box center [157, 77] width 18 height 10
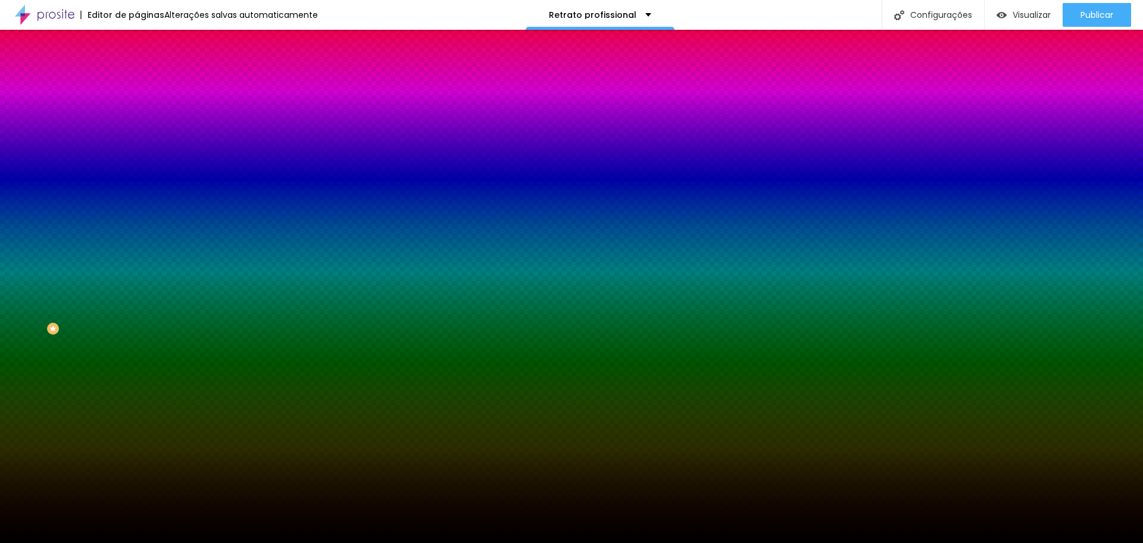
click at [137, 124] on span "Nenhum" at bounding box center [152, 119] width 31 height 10
click at [148, 70] on span "Conteúdo" at bounding box center [166, 65] width 37 height 10
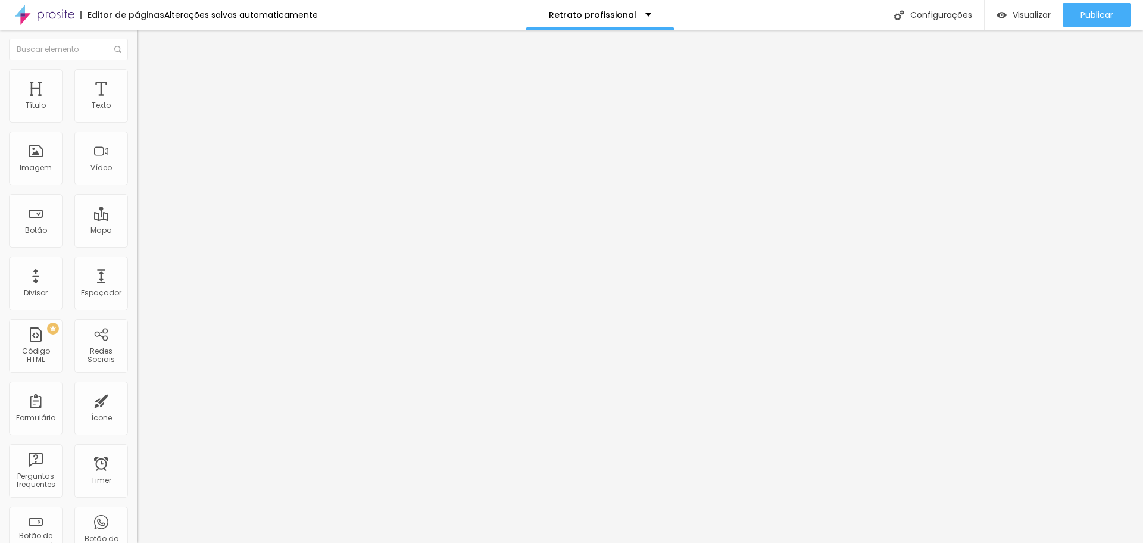
click at [137, 108] on span "Encaixotado" at bounding box center [160, 103] width 46 height 10
click at [1107, 13] on span "Publicar" at bounding box center [1097, 15] width 33 height 10
